Goal: Transaction & Acquisition: Download file/media

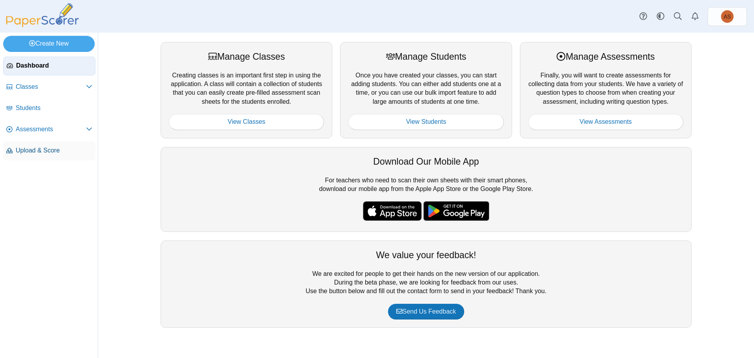
click at [62, 147] on span "Upload & Score" at bounding box center [54, 150] width 77 height 9
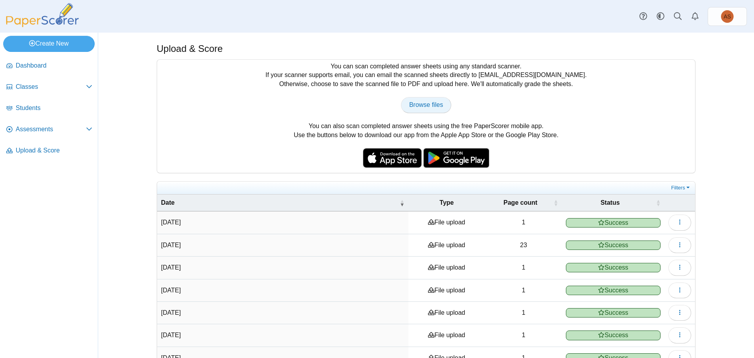
click at [420, 99] on link "Browse files" at bounding box center [426, 105] width 50 height 16
type input "**********"
click at [601, 220] on span "Completed with errors" at bounding box center [612, 222] width 95 height 9
click at [588, 223] on span "Completed with errors" at bounding box center [612, 222] width 95 height 9
click at [677, 221] on icon "button" at bounding box center [680, 222] width 6 height 6
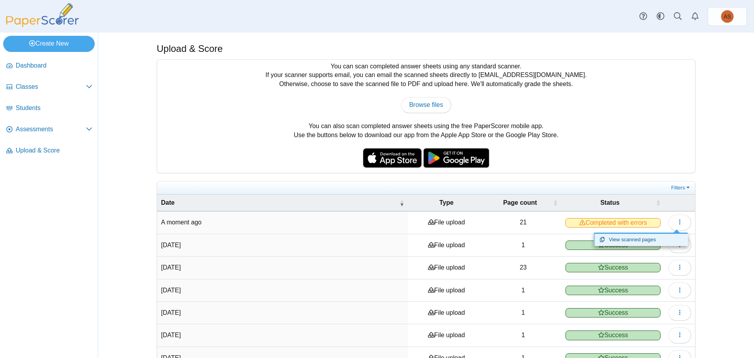
click at [651, 238] on link "View scanned pages" at bounding box center [641, 240] width 94 height 12
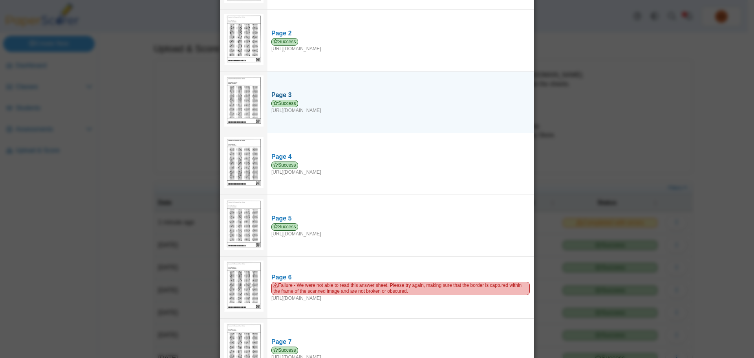
scroll to position [118, 0]
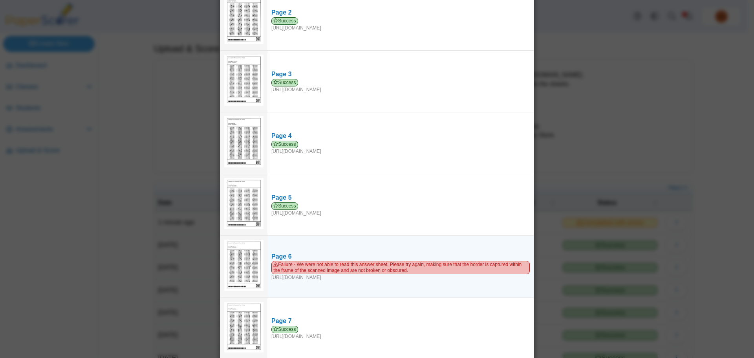
click at [240, 269] on img at bounding box center [243, 265] width 39 height 51
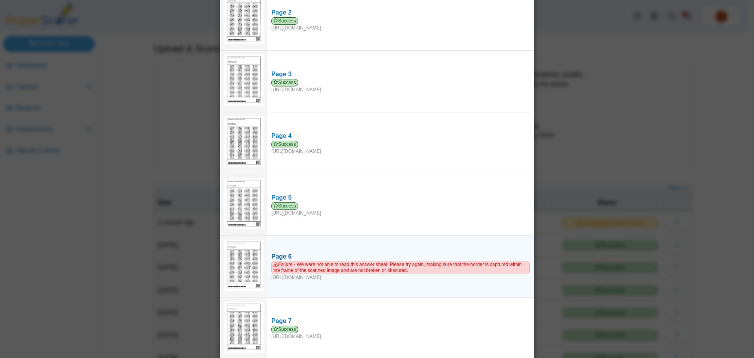
click at [312, 267] on span "Failure - We were not able to read this answer sheet. Please try again, making …" at bounding box center [400, 267] width 258 height 13
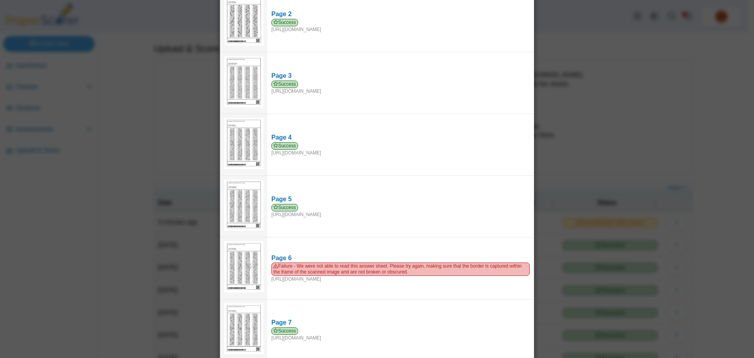
scroll to position [0, 0]
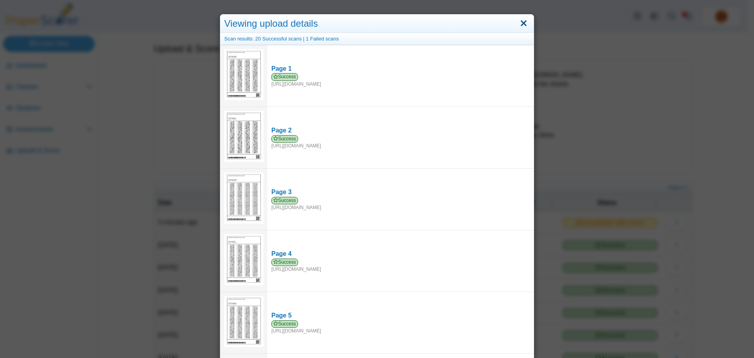
click at [522, 24] on link "Close" at bounding box center [524, 23] width 12 height 13
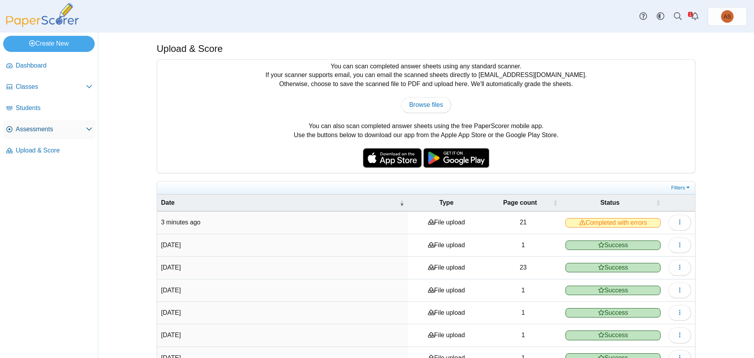
click at [34, 132] on span "Assessments" at bounding box center [51, 129] width 70 height 9
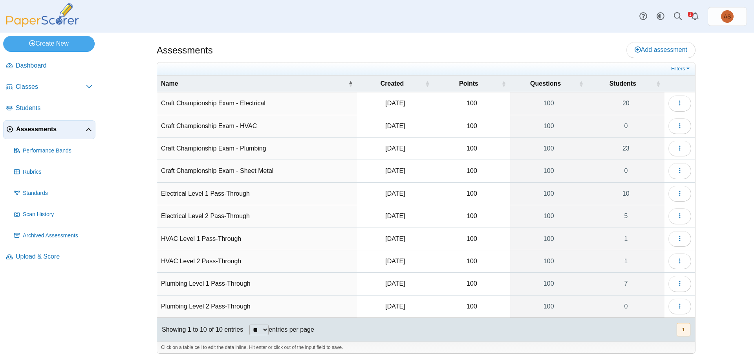
click at [250, 105] on td "Craft Championship Exam - Electrical" at bounding box center [257, 103] width 200 height 22
click at [677, 104] on icon "button" at bounding box center [680, 103] width 6 height 6
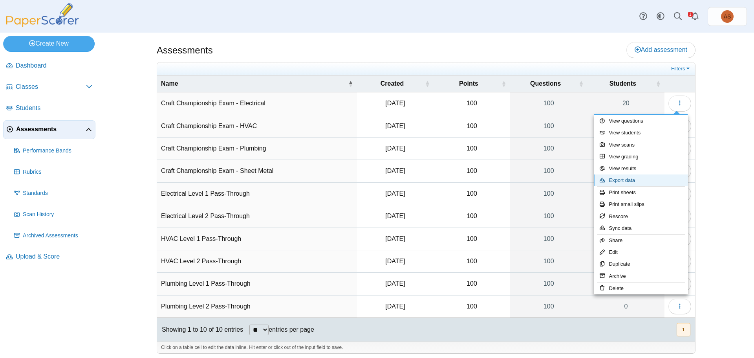
click at [637, 183] on link "Export data" at bounding box center [641, 180] width 94 height 12
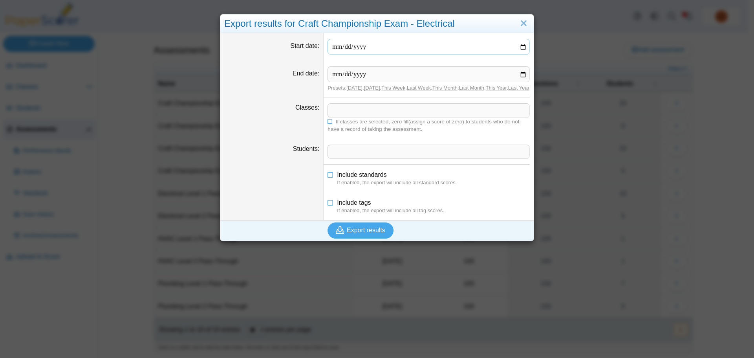
click at [520, 50] on input "Start date" at bounding box center [429, 47] width 202 height 16
click at [489, 117] on span at bounding box center [428, 110] width 201 height 13
click at [384, 238] on button "Export results" at bounding box center [361, 230] width 66 height 16
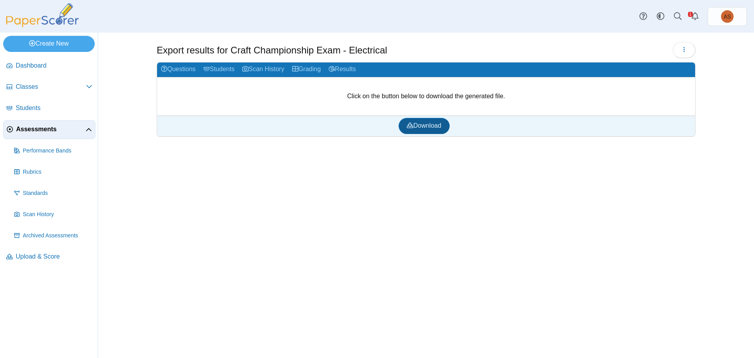
click at [432, 125] on span "Download" at bounding box center [424, 125] width 34 height 7
click at [35, 252] on span "Upload & Score" at bounding box center [54, 256] width 77 height 9
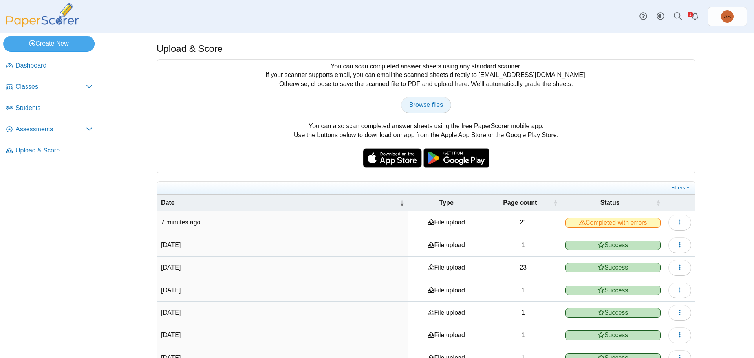
click at [421, 107] on span "Browse files" at bounding box center [426, 104] width 34 height 7
type input "**********"
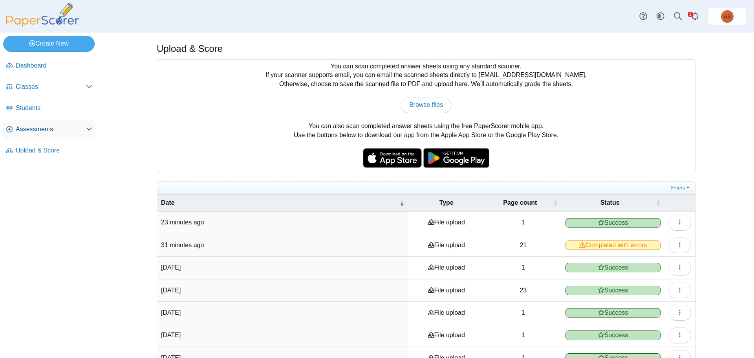
click at [35, 129] on span "Assessments" at bounding box center [51, 129] width 70 height 9
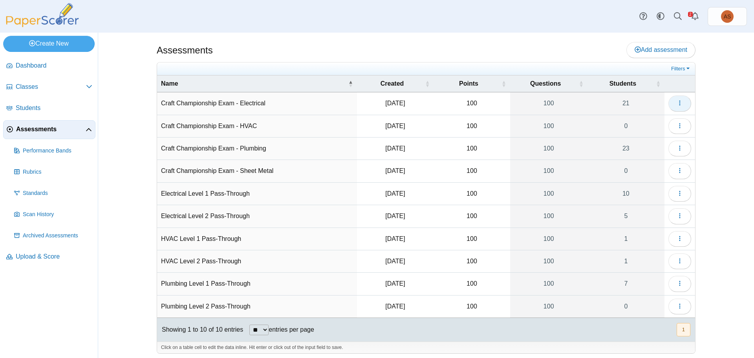
click at [677, 104] on icon "button" at bounding box center [680, 103] width 6 height 6
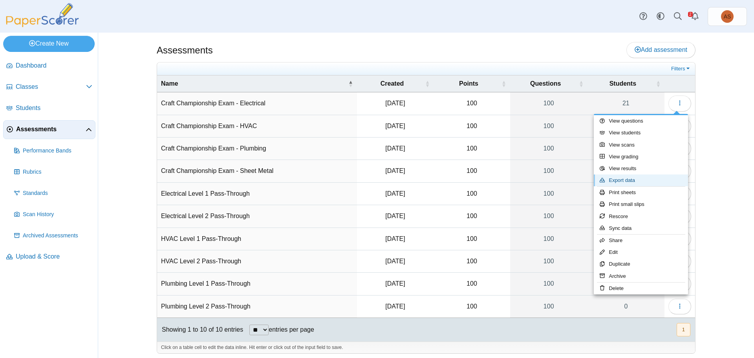
click at [637, 178] on link "Export data" at bounding box center [641, 180] width 94 height 12
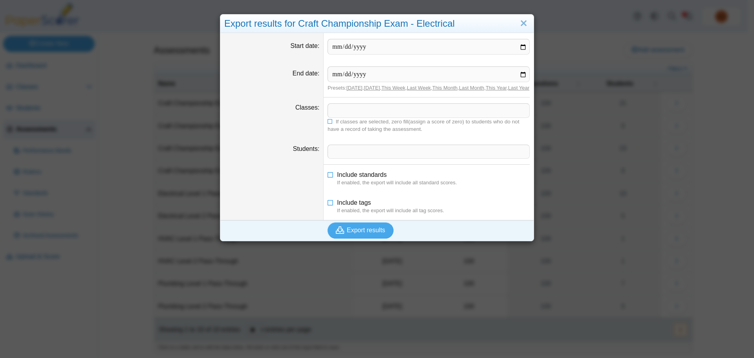
click at [363, 117] on span at bounding box center [428, 110] width 201 height 13
click at [353, 233] on span "Export results" at bounding box center [366, 230] width 38 height 7
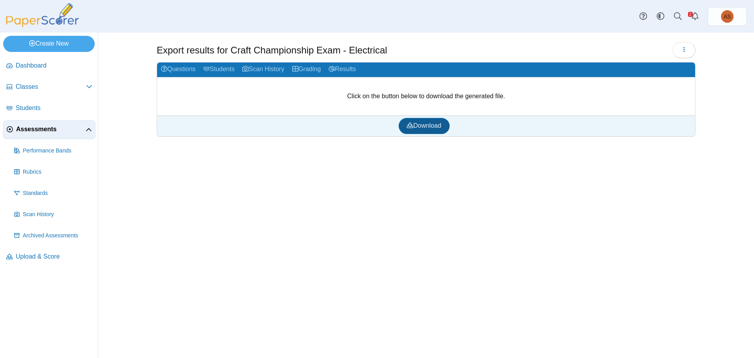
click at [435, 127] on span "Download" at bounding box center [424, 125] width 34 height 7
click at [36, 256] on span "Upload & Score" at bounding box center [54, 256] width 77 height 9
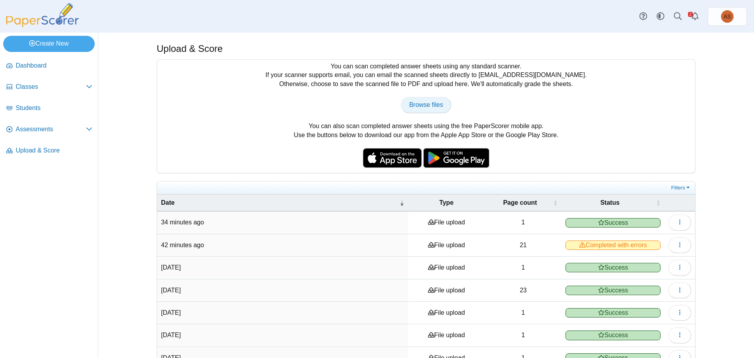
click at [421, 101] on span "Browse files" at bounding box center [426, 104] width 34 height 7
type input "**********"
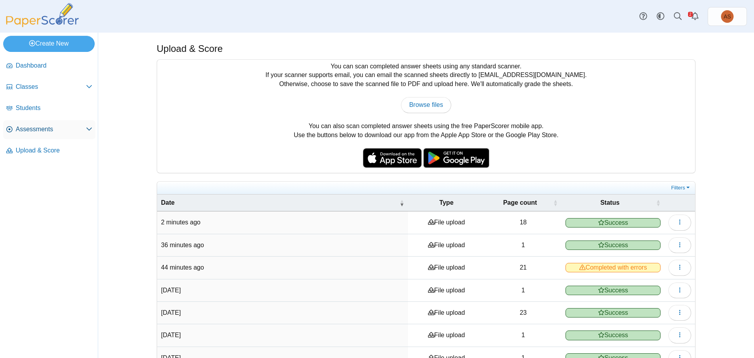
click at [32, 130] on span "Assessments" at bounding box center [51, 129] width 70 height 9
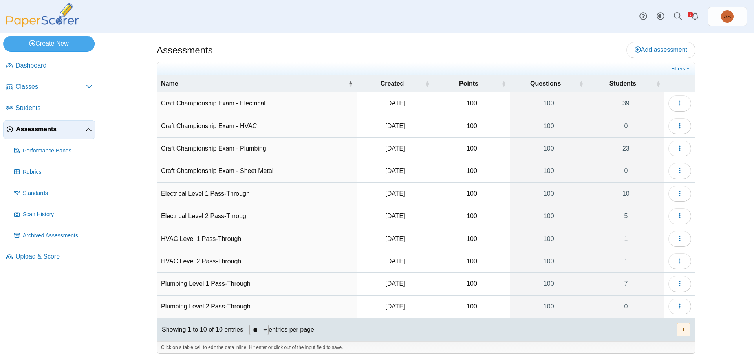
click at [262, 105] on td "Craft Championship Exam - Electrical" at bounding box center [257, 103] width 200 height 22
click at [680, 107] on button "button" at bounding box center [679, 103] width 23 height 16
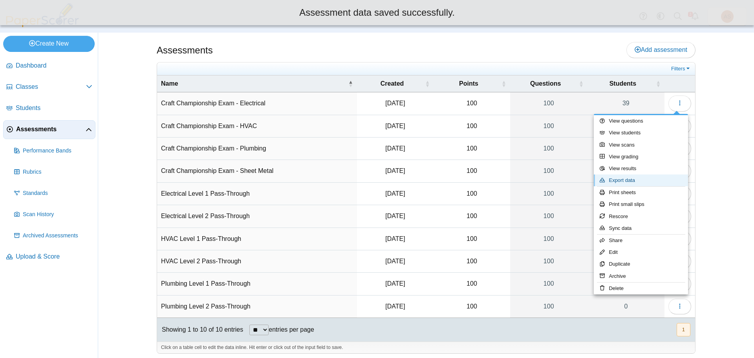
click at [639, 181] on link "Export data" at bounding box center [641, 180] width 94 height 12
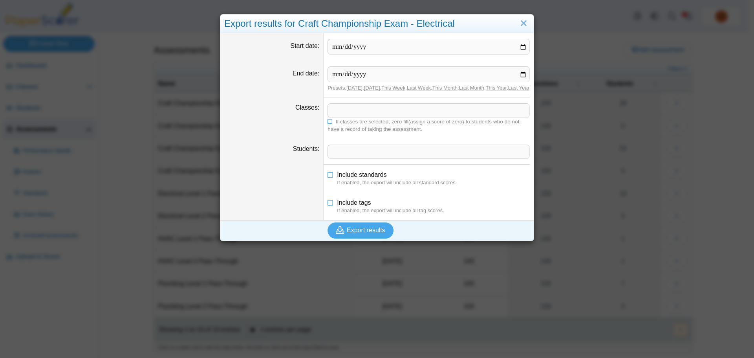
click at [351, 117] on span at bounding box center [428, 110] width 201 height 13
click at [364, 233] on span "Export results" at bounding box center [366, 230] width 38 height 7
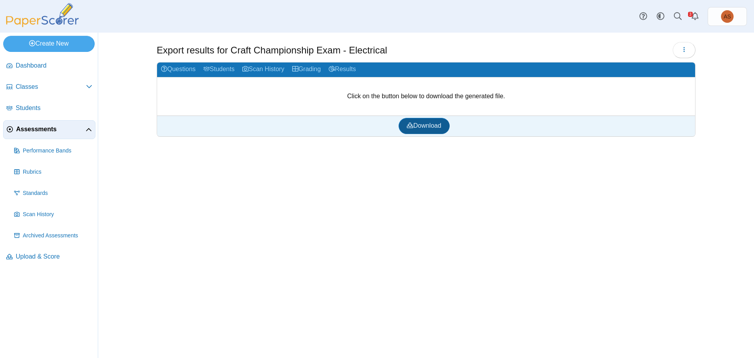
click at [416, 132] on link "Download" at bounding box center [424, 126] width 51 height 16
click at [53, 258] on span "Upload & Score" at bounding box center [54, 256] width 77 height 9
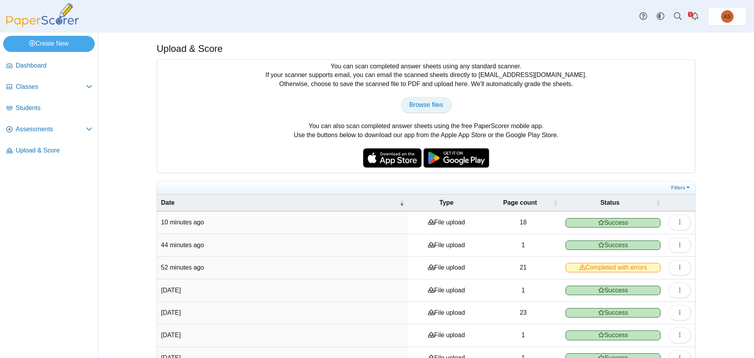
click at [441, 102] on link "Browse files" at bounding box center [426, 105] width 50 height 16
type input "**********"
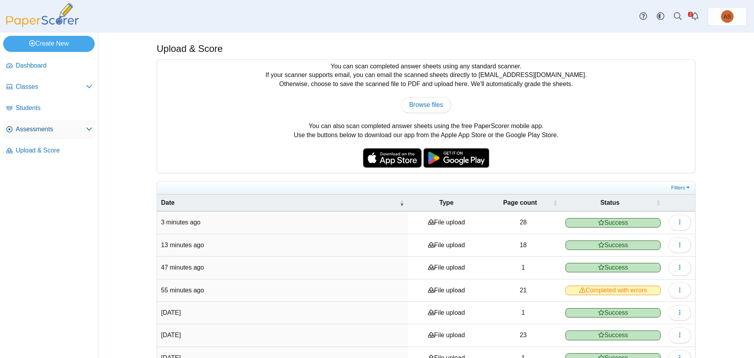
click at [40, 129] on span "Assessments" at bounding box center [51, 129] width 70 height 9
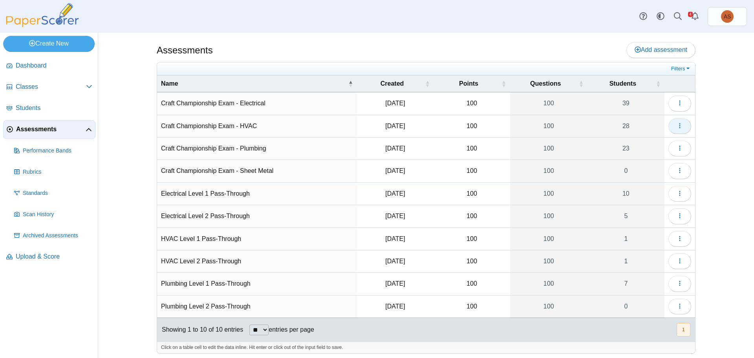
click at [677, 126] on icon "button" at bounding box center [680, 126] width 6 height 6
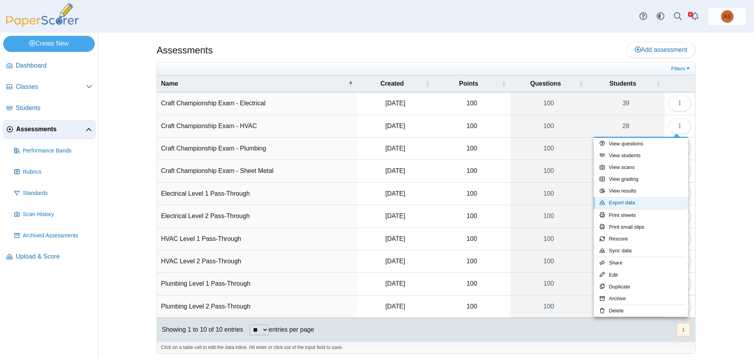
click at [651, 201] on link "Export data" at bounding box center [641, 203] width 94 height 12
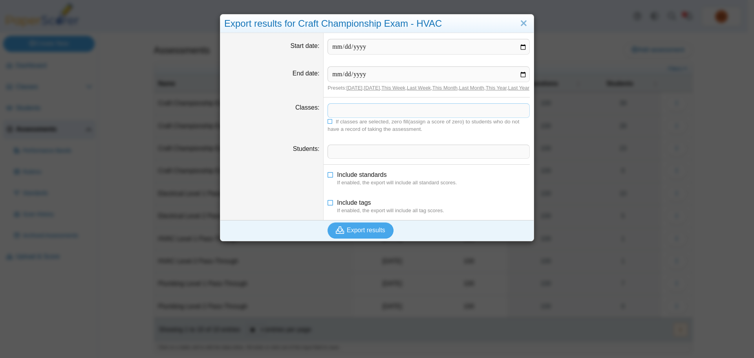
click at [372, 117] on span at bounding box center [428, 110] width 201 height 13
click at [378, 233] on span "Export results" at bounding box center [366, 230] width 38 height 7
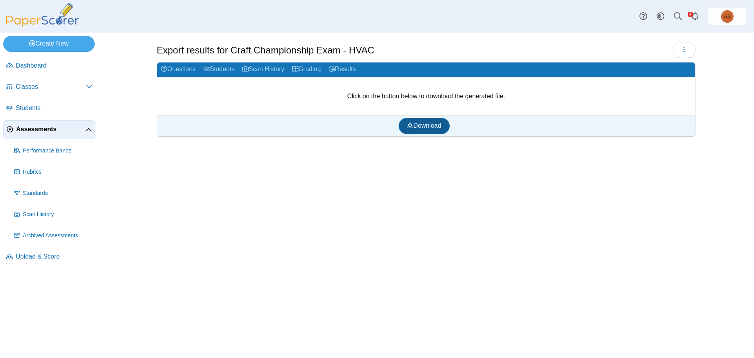
click at [431, 132] on link "Download" at bounding box center [424, 126] width 51 height 16
